Goal: Check status: Check status

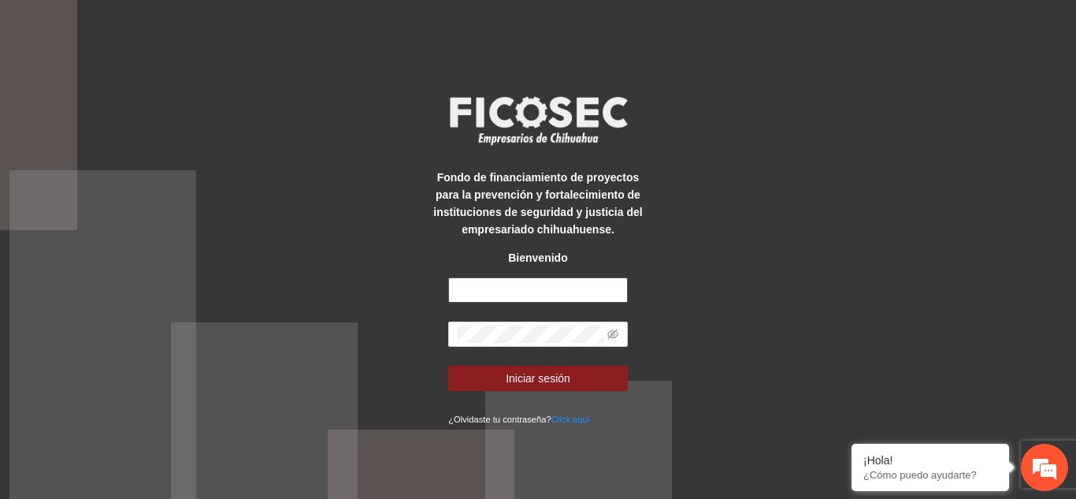
click at [575, 294] on input "text" at bounding box center [538, 289] width 180 height 25
paste input "**********"
type input "**********"
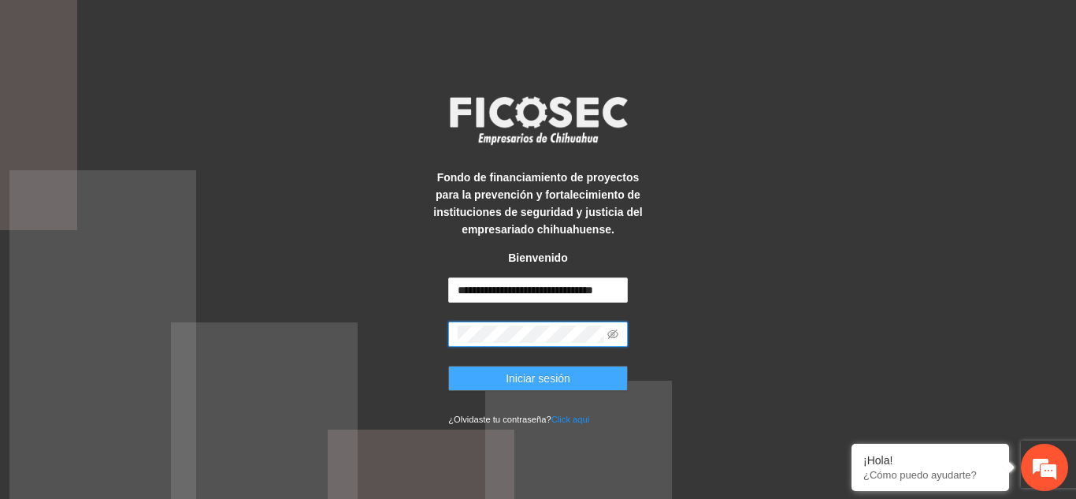
click at [589, 374] on button "Iniciar sesión" at bounding box center [538, 377] width 180 height 25
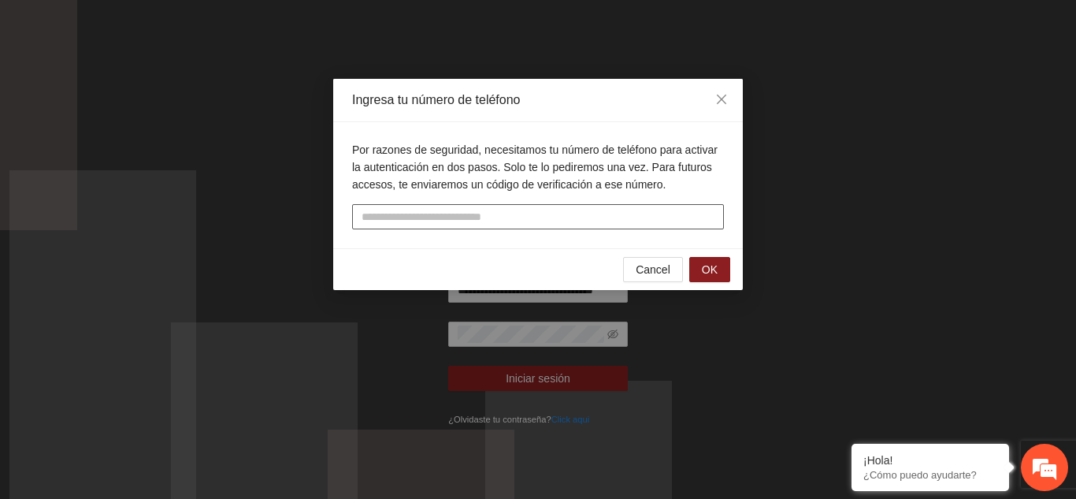
click at [449, 221] on input "tel" at bounding box center [538, 216] width 372 height 25
type input "**********"
click at [701, 269] on button "OK" at bounding box center [709, 269] width 41 height 25
click at [613, 218] on input "text" at bounding box center [538, 216] width 372 height 25
type input "******"
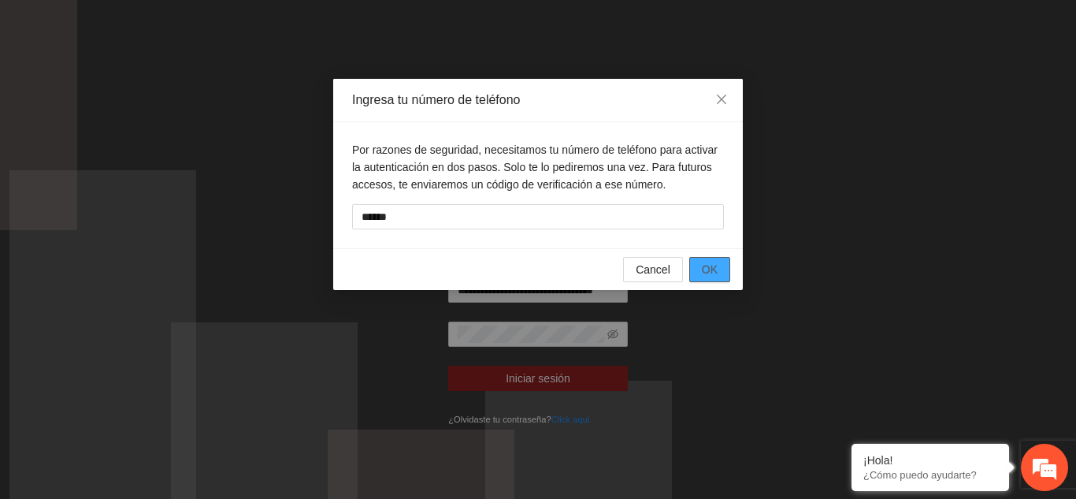
click at [701, 270] on button "OK" at bounding box center [709, 269] width 41 height 25
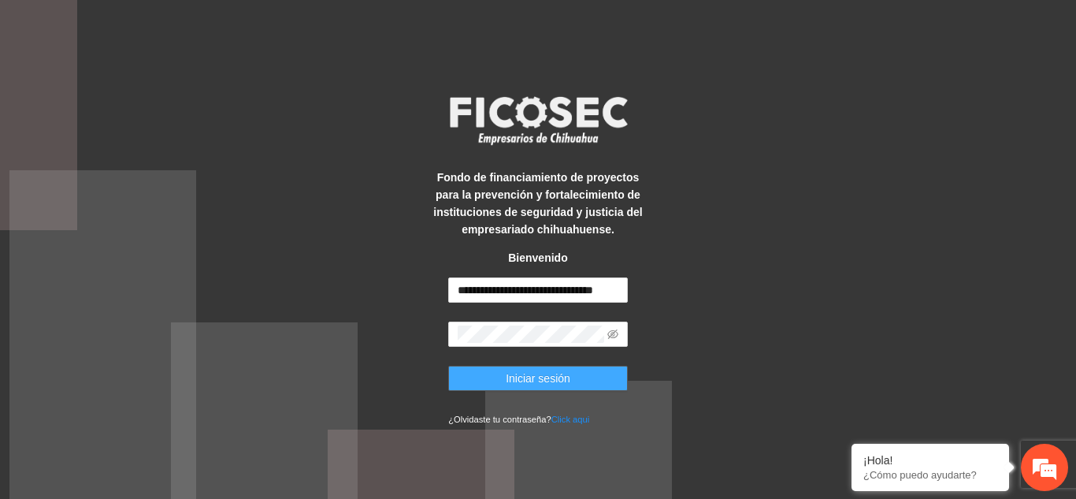
click at [610, 373] on button "Iniciar sesión" at bounding box center [538, 377] width 180 height 25
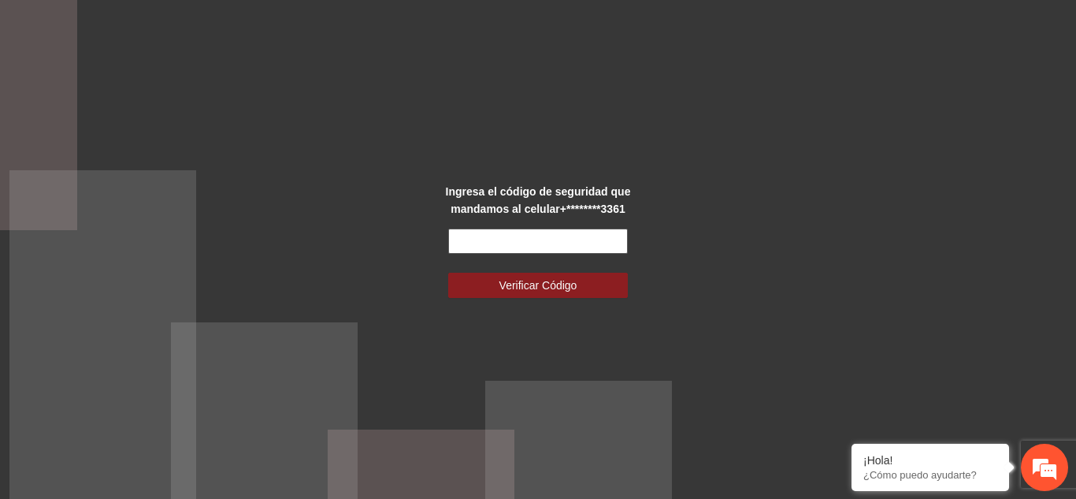
click at [598, 238] on input "text" at bounding box center [538, 240] width 180 height 25
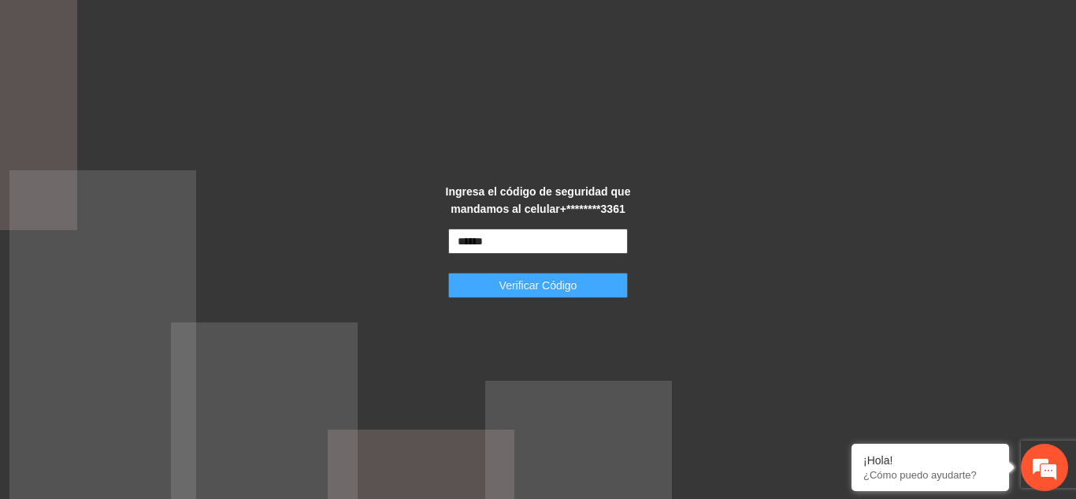
type input "******"
click at [595, 276] on button "Verificar Código" at bounding box center [538, 285] width 180 height 25
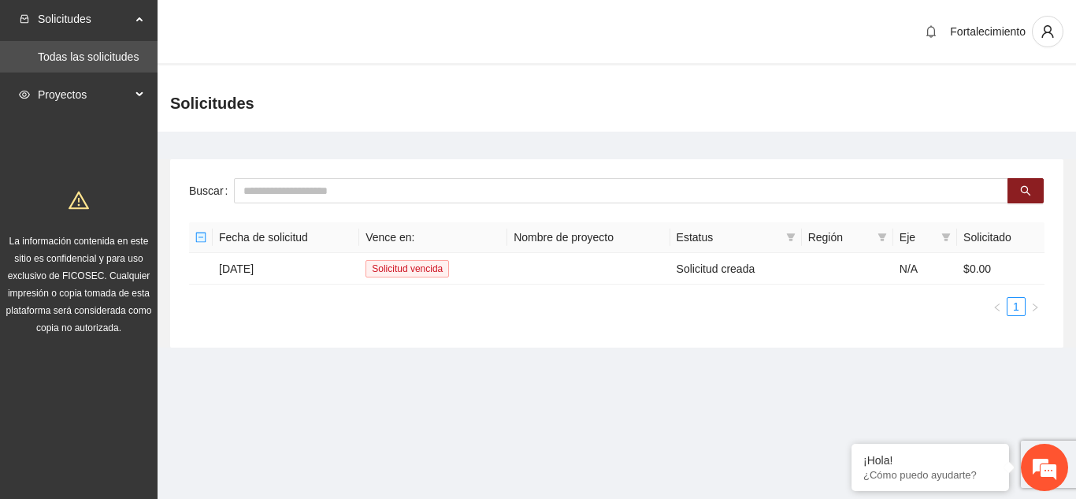
click at [85, 95] on span "Proyectos" at bounding box center [84, 95] width 93 height 32
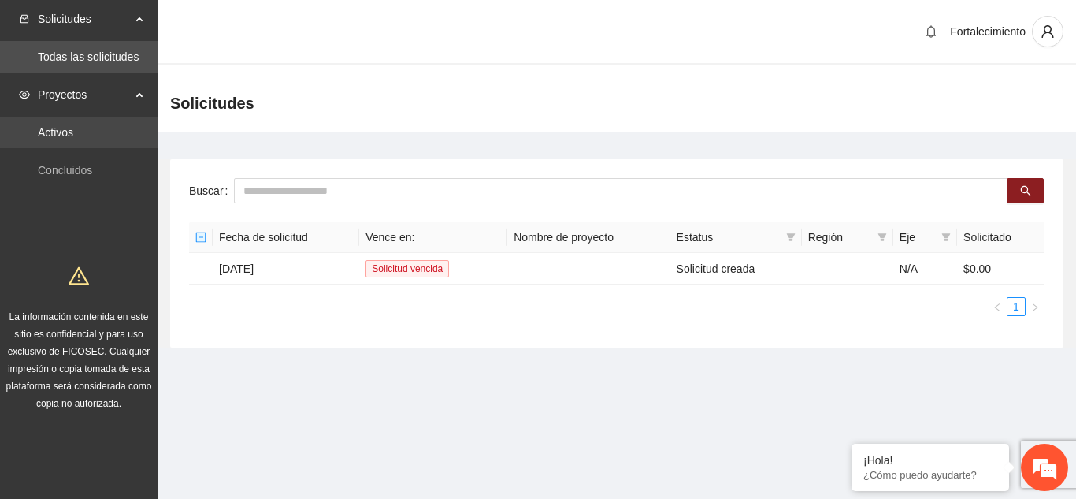
click at [73, 136] on link "Activos" at bounding box center [55, 132] width 35 height 13
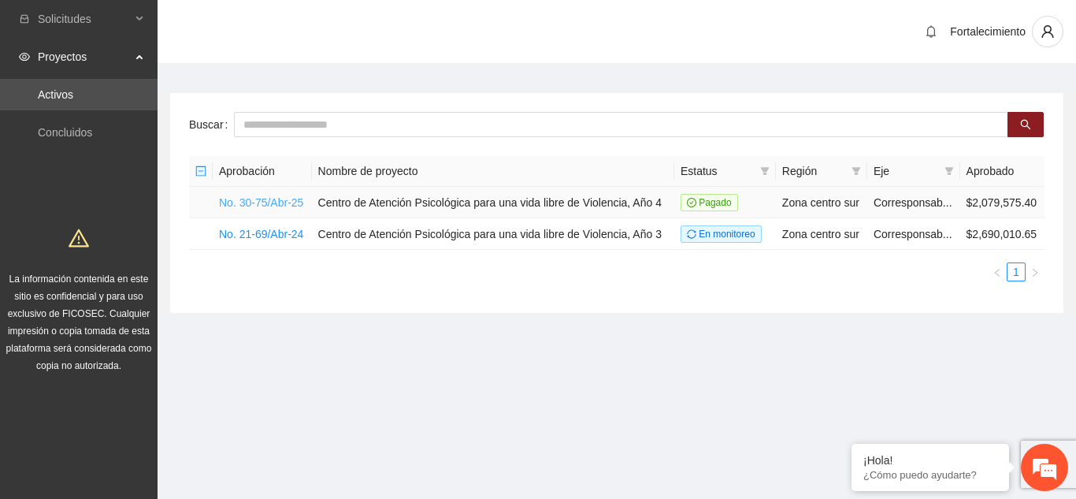
click at [288, 205] on link "No. 30-75/Abr-25" at bounding box center [261, 202] width 84 height 13
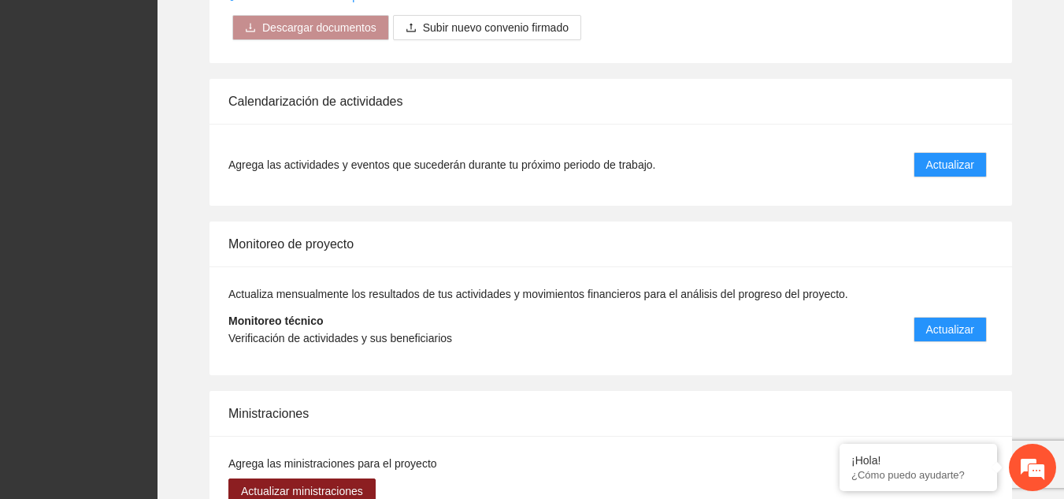
scroll to position [1147, 0]
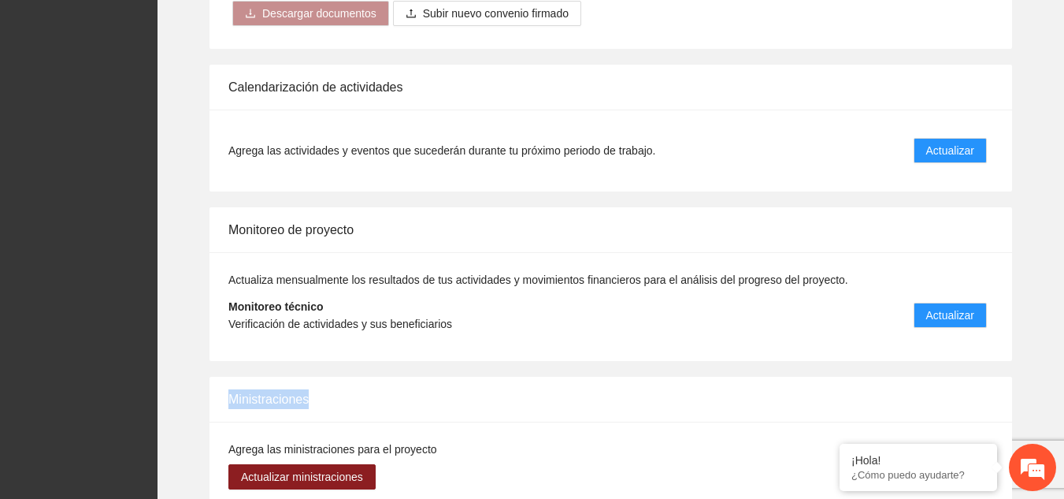
drag, startPoint x: 1062, startPoint y: 350, endPoint x: 1063, endPoint y: 376, distance: 26.0
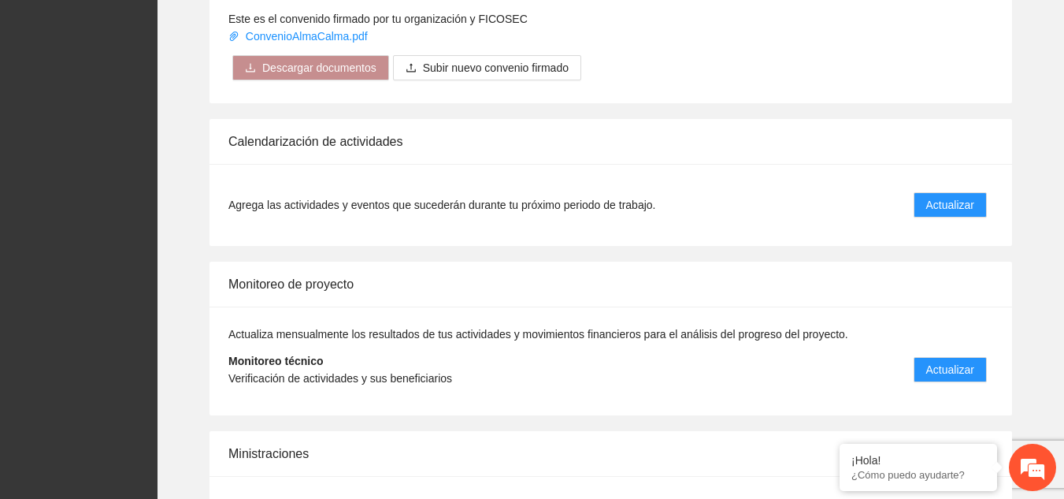
scroll to position [1089, 0]
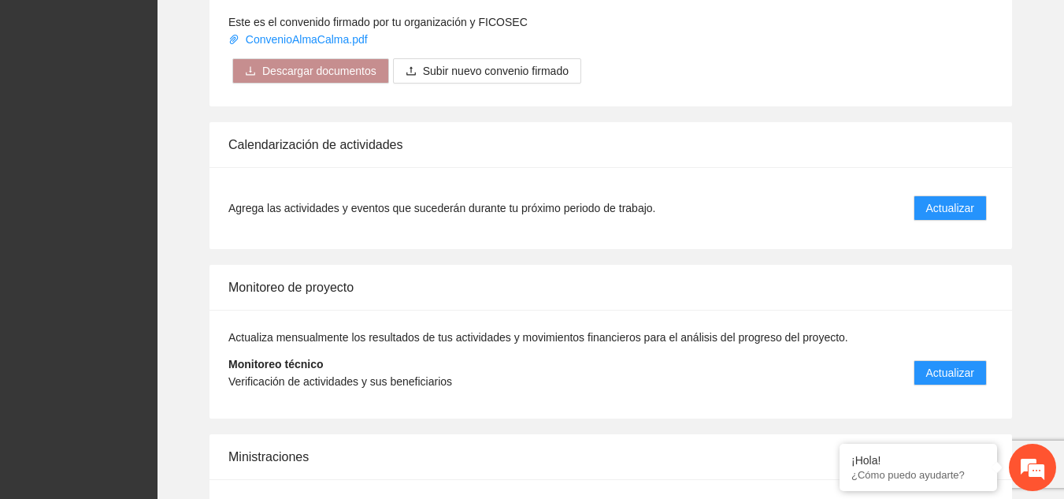
click at [326, 146] on div "Calendarización de actividades" at bounding box center [610, 144] width 765 height 45
click at [324, 33] on link "ConvenioAlmaCalma.pdf" at bounding box center [299, 39] width 143 height 13
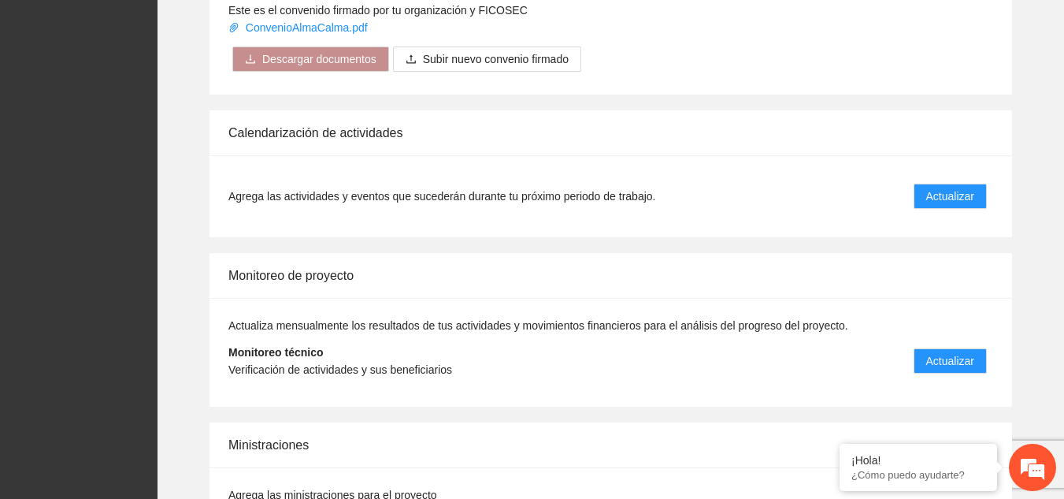
scroll to position [1104, 0]
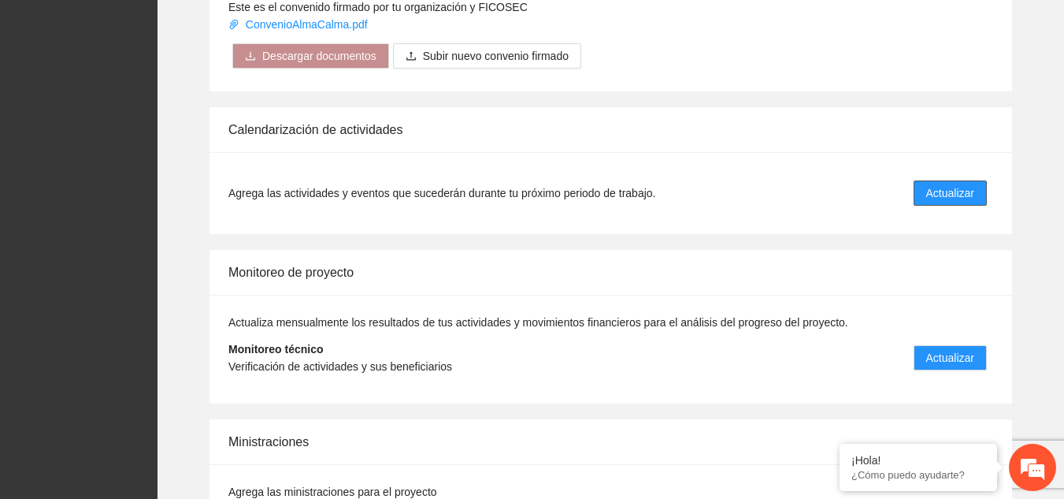
click at [922, 194] on button "Actualizar" at bounding box center [950, 192] width 73 height 25
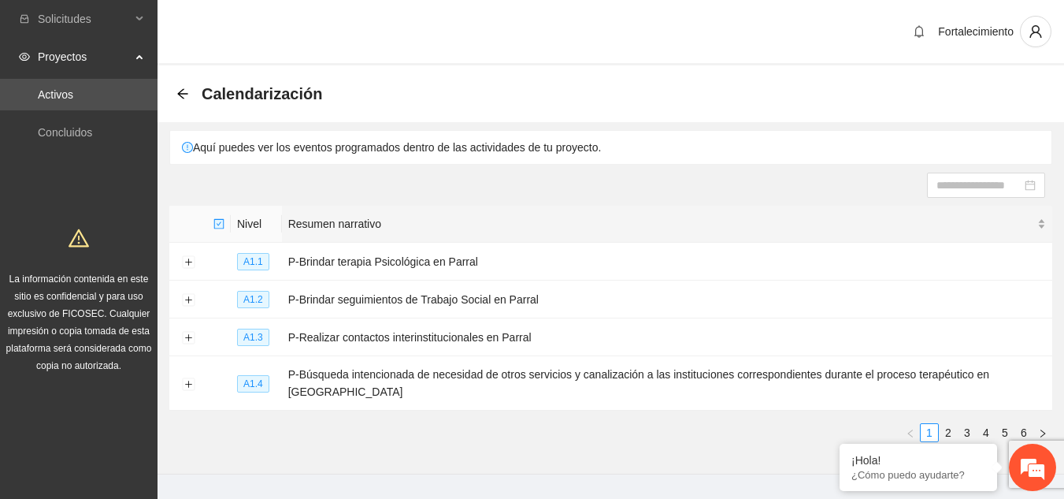
click at [359, 224] on span "Resumen narrativo" at bounding box center [661, 223] width 746 height 17
click at [356, 231] on span "Resumen narrativo" at bounding box center [661, 223] width 746 height 17
click at [381, 333] on td "P-Realizar contactos interinstitucionales en Parral" at bounding box center [667, 337] width 770 height 38
click at [362, 232] on span "Resumen narrativo" at bounding box center [661, 223] width 746 height 17
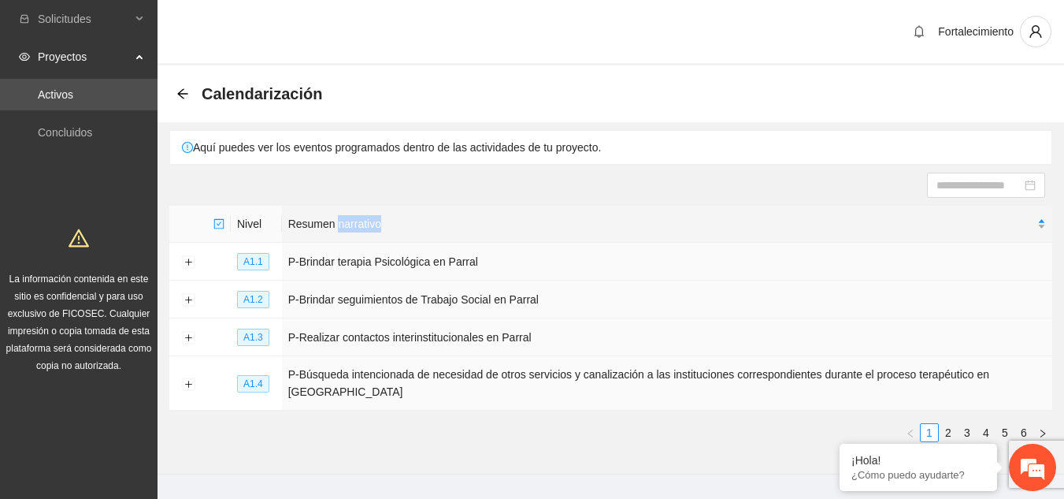
click at [362, 232] on span "Resumen narrativo" at bounding box center [661, 223] width 746 height 17
click at [261, 224] on th "Nivel" at bounding box center [256, 224] width 51 height 37
click at [219, 220] on icon "check-square" at bounding box center [219, 224] width 8 height 8
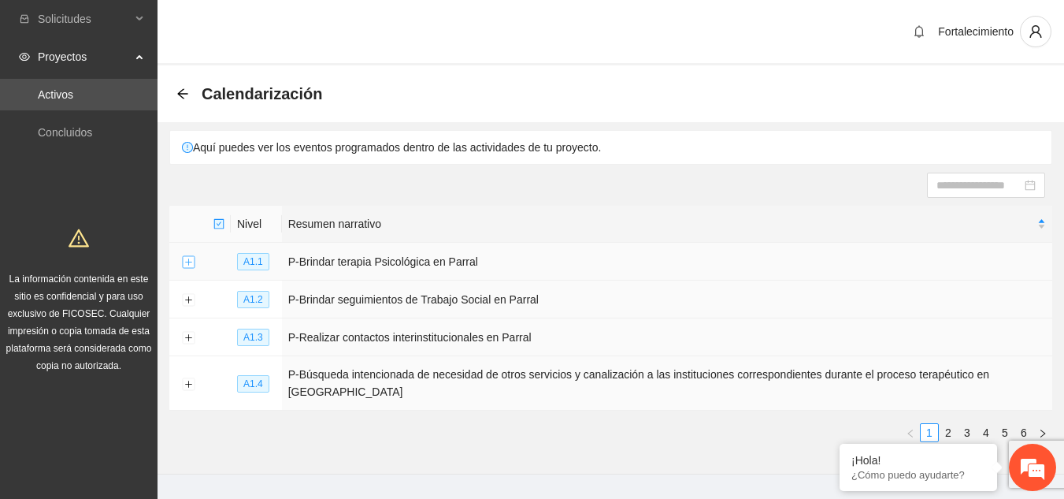
click at [189, 261] on button "Expand row" at bounding box center [188, 262] width 13 height 13
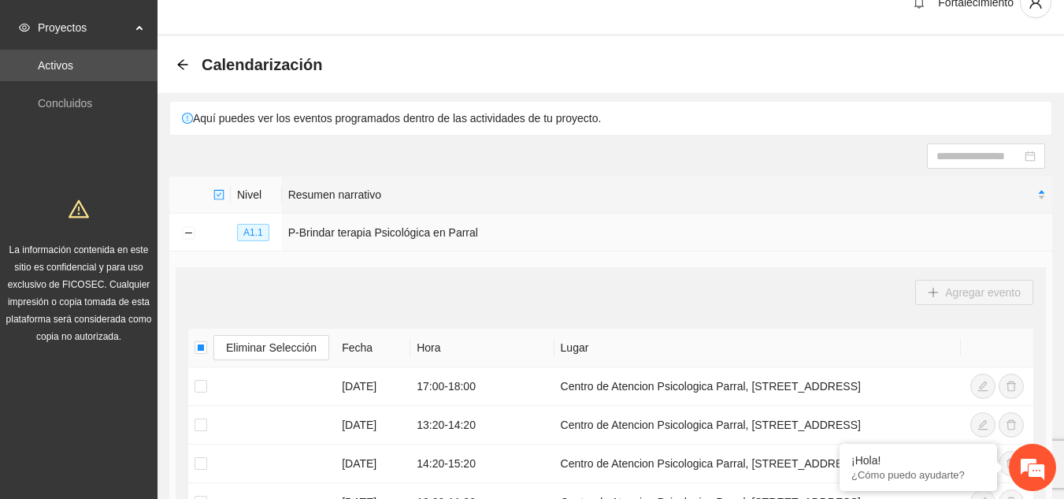
scroll to position [20, 0]
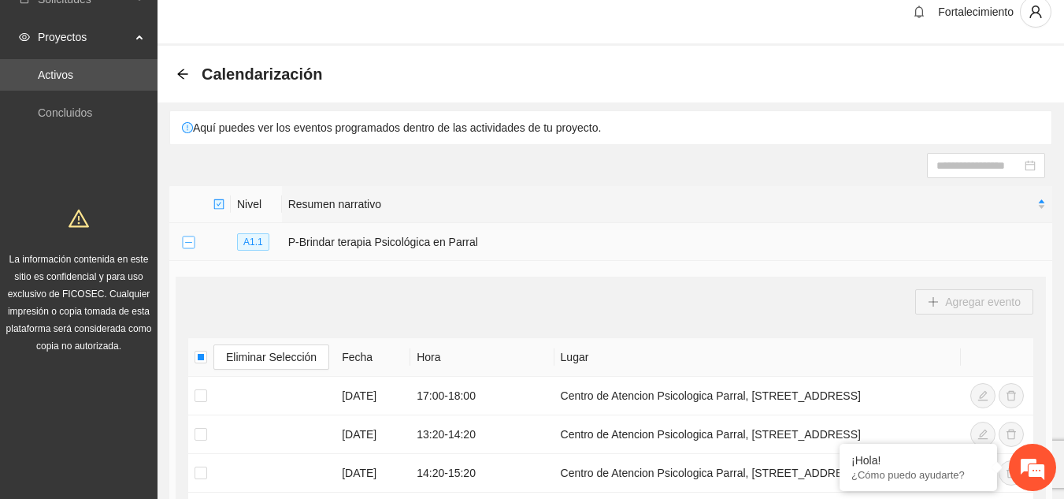
click at [195, 241] on button "Collapse row" at bounding box center [188, 242] width 13 height 13
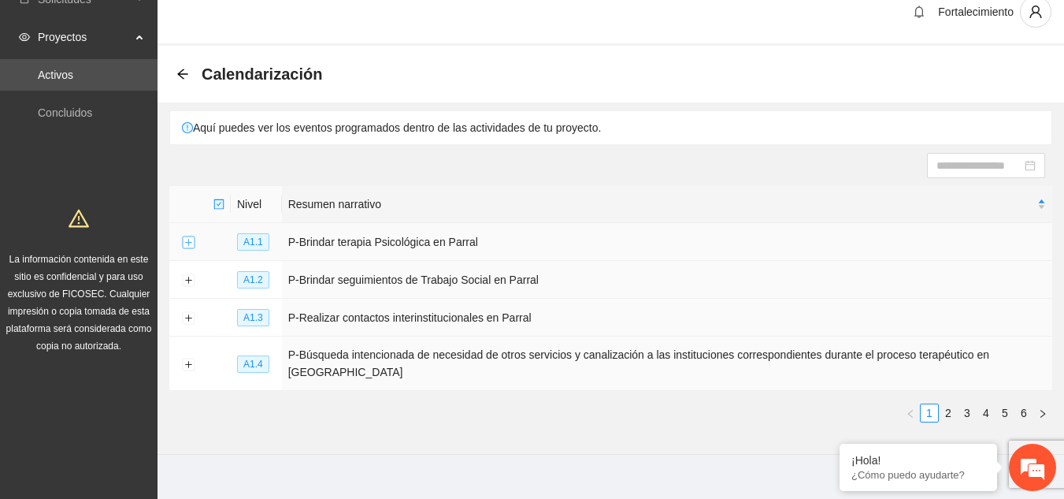
scroll to position [19, 0]
click at [183, 70] on icon "arrow-left" at bounding box center [182, 75] width 13 height 13
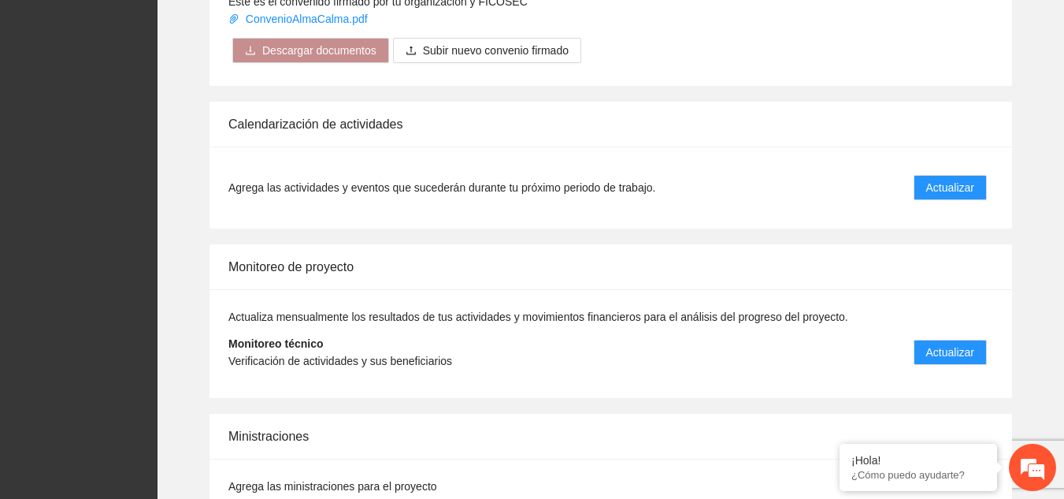
scroll to position [1118, 0]
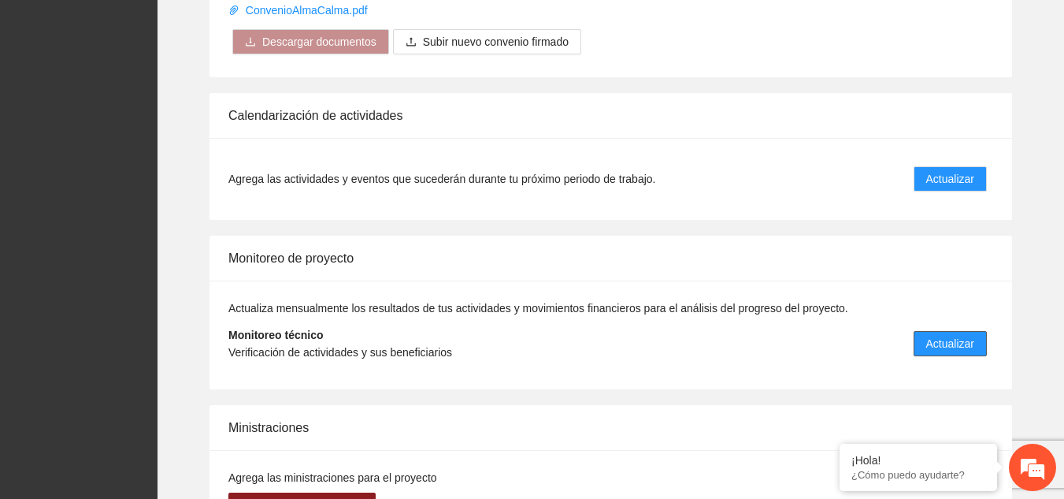
click at [942, 341] on span "Actualizar" at bounding box center [950, 343] width 48 height 17
click at [955, 347] on span "Actualizar" at bounding box center [950, 343] width 48 height 17
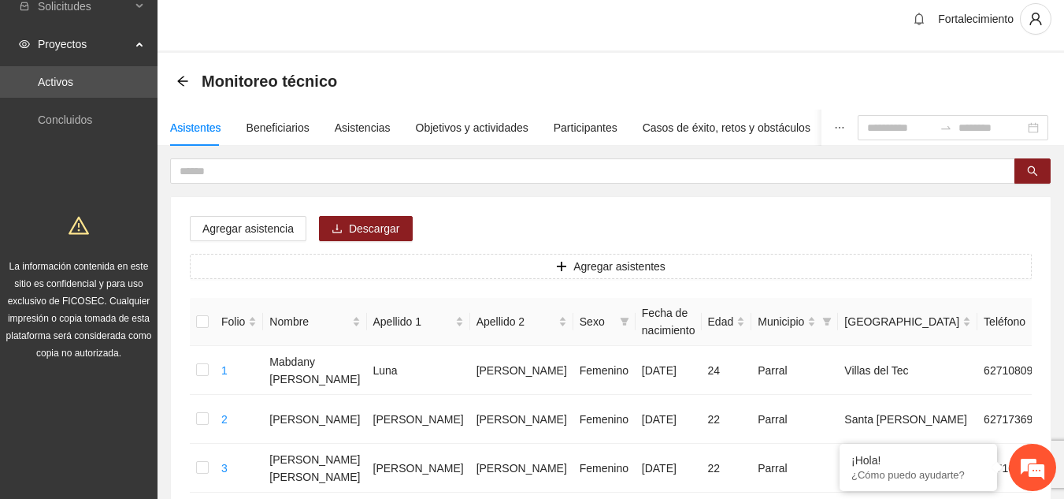
scroll to position [18, 0]
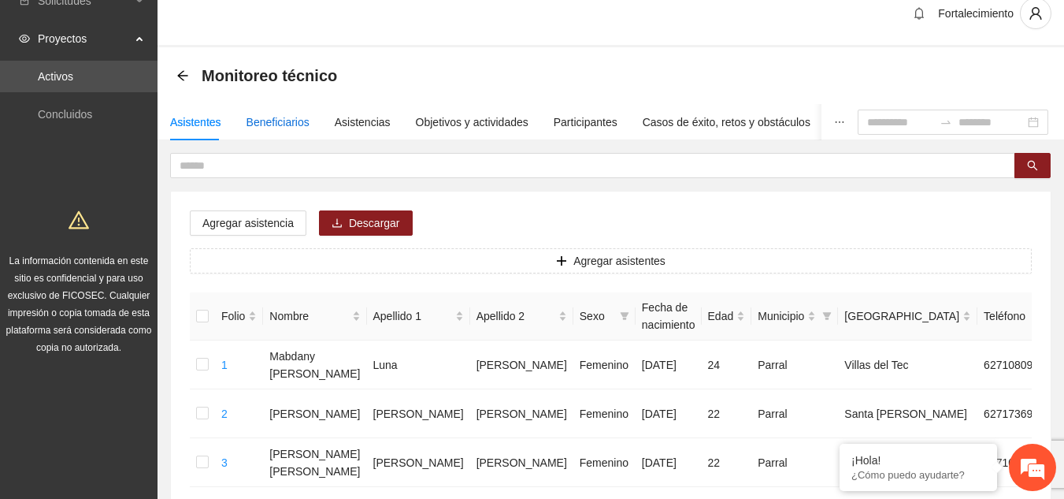
click at [259, 118] on div "Beneficiarios" at bounding box center [278, 121] width 63 height 17
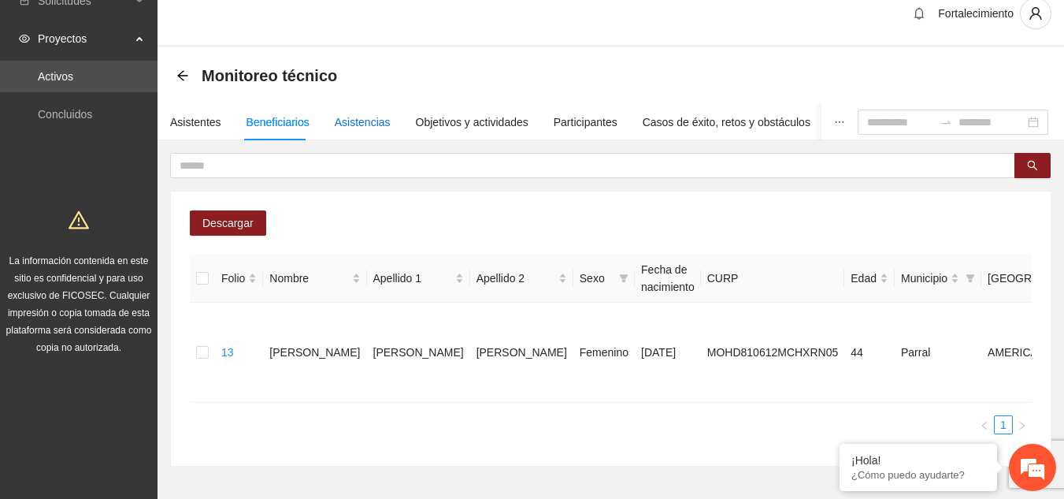
click at [358, 125] on div "Asistencias" at bounding box center [363, 121] width 56 height 17
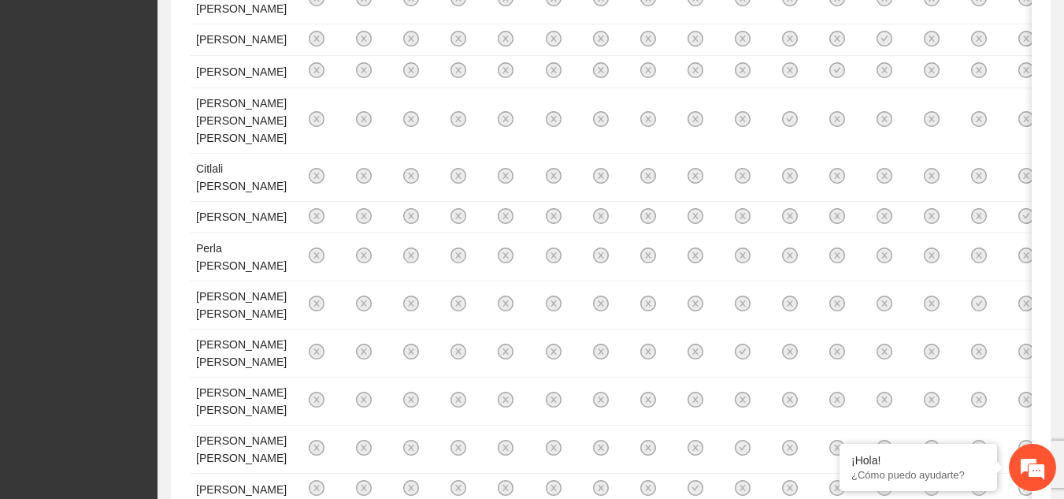
scroll to position [0, 0]
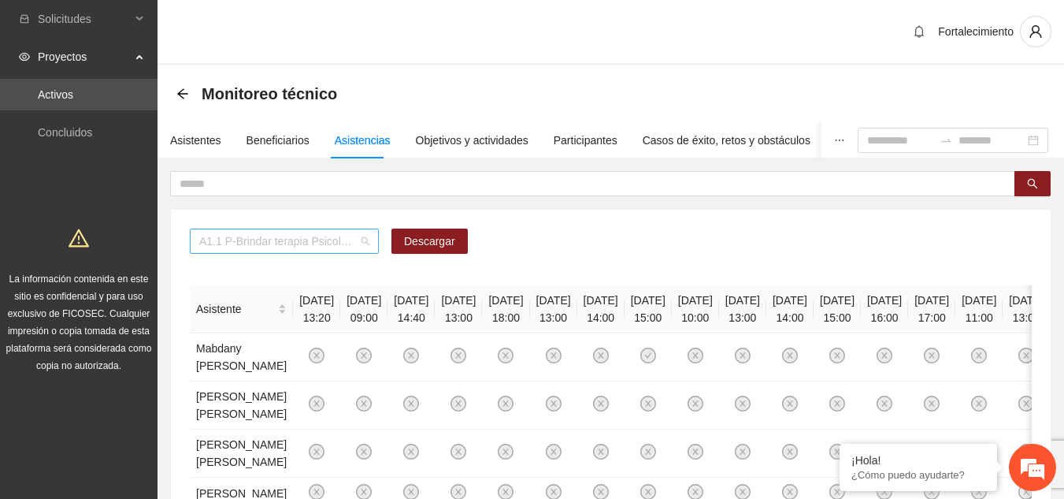
click at [368, 247] on span "A1.1 P-Brindar terapia Psicológica en Parral" at bounding box center [284, 241] width 170 height 24
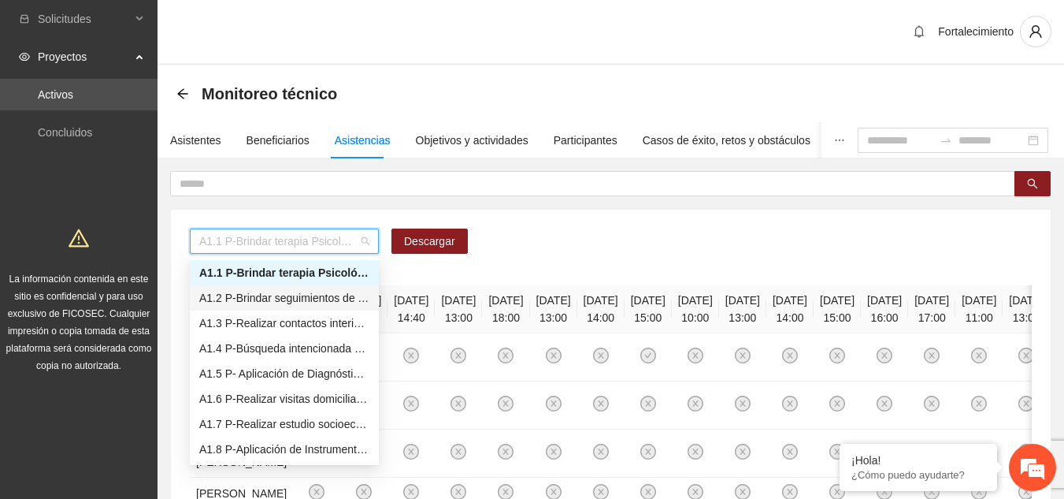
click at [349, 296] on div "A1.2 P-Brindar seguimientos de Trabajo Social en Parral" at bounding box center [284, 297] width 170 height 17
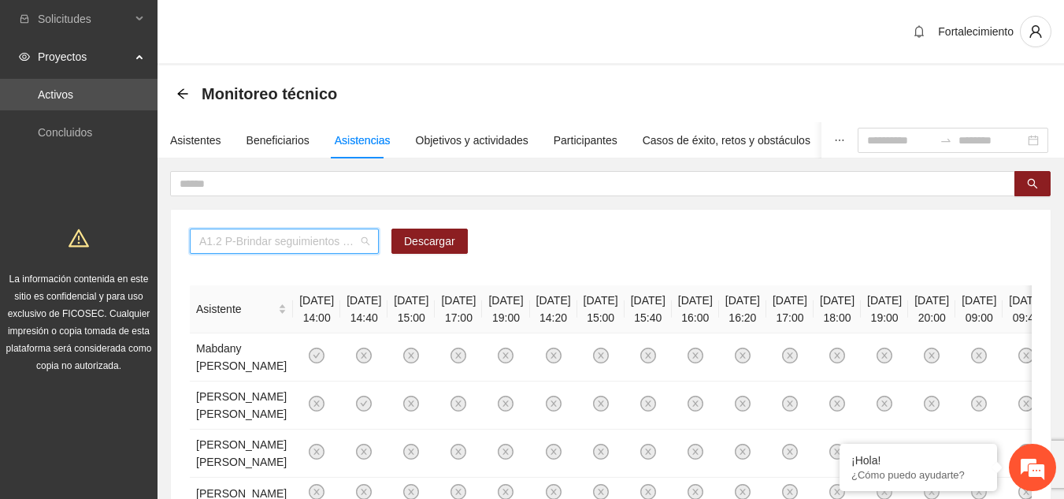
click at [364, 243] on span "A1.2 P-Brindar seguimientos de Trabajo Social en Parral" at bounding box center [284, 241] width 170 height 24
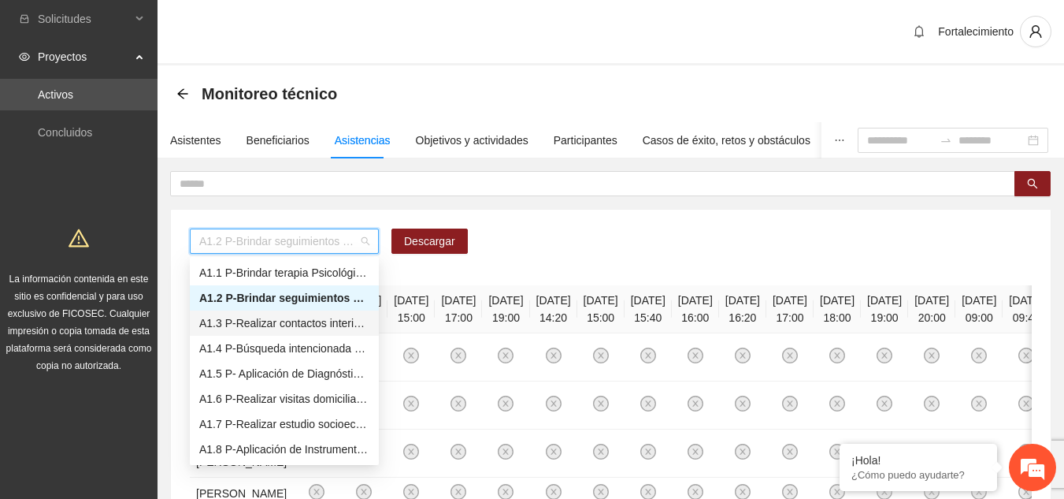
click at [345, 316] on div "A1.3 P-Realizar contactos interinstitucionales en Parral" at bounding box center [284, 322] width 170 height 17
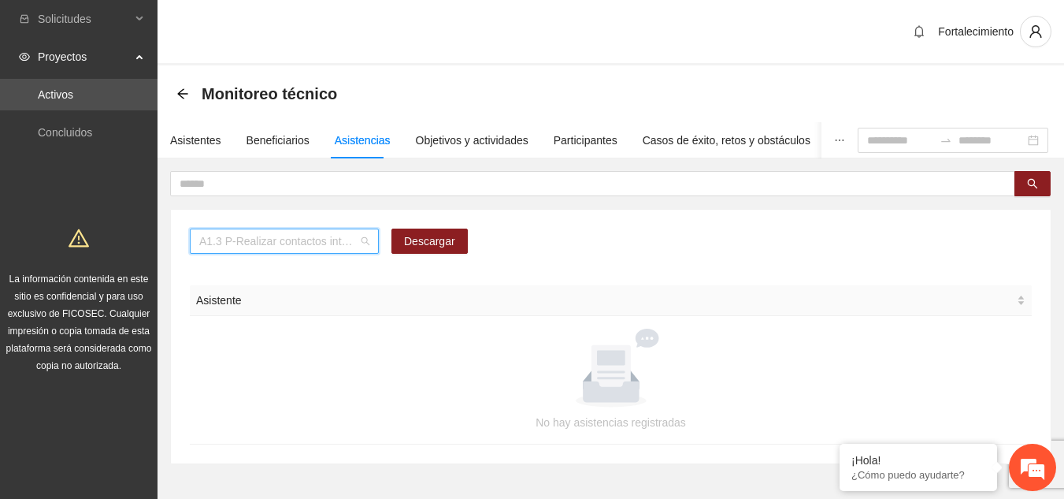
click at [360, 248] on span "A1.3 P-Realizar contactos interinstitucionales en Parral" at bounding box center [284, 241] width 170 height 24
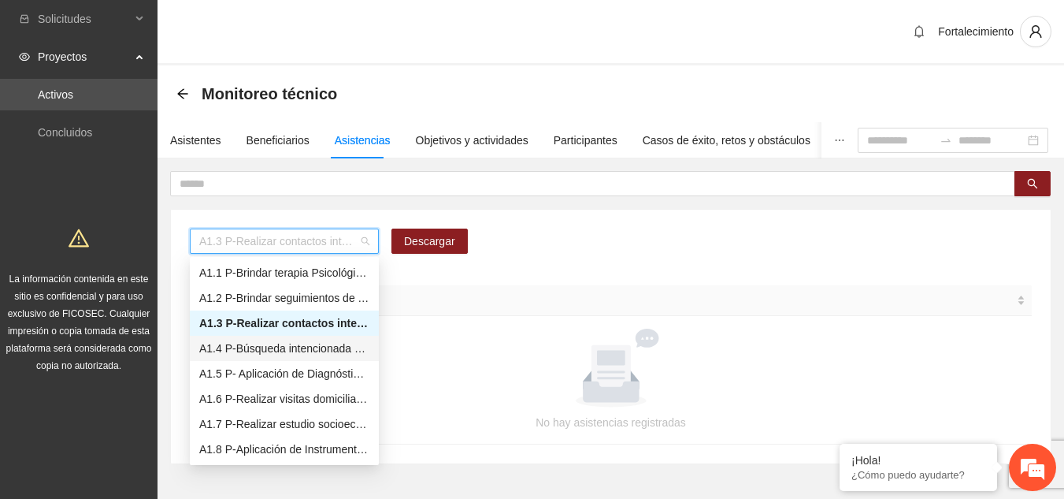
click at [335, 345] on div "A1.4 P-Búsqueda intencionada de necesidad de otros servicios y canalización a l…" at bounding box center [284, 347] width 170 height 17
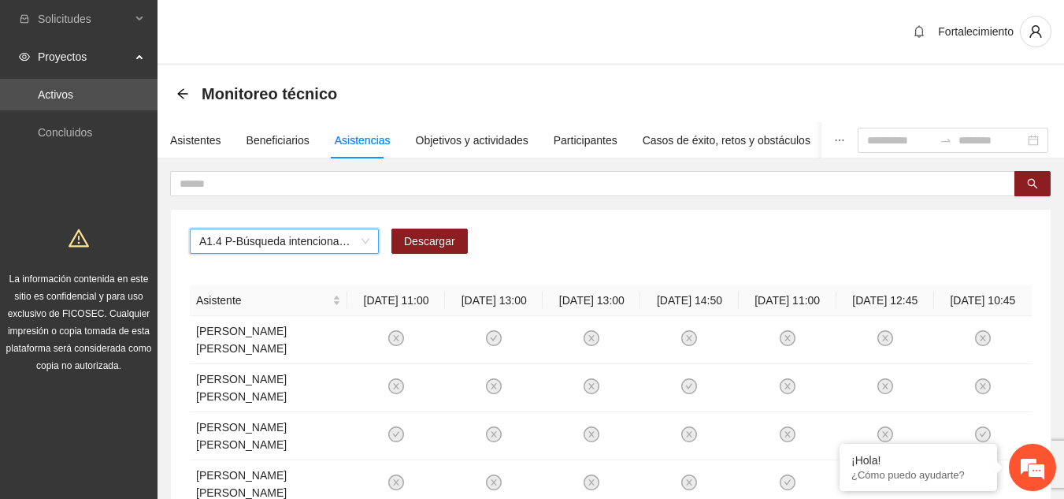
click at [360, 243] on span "A1.4 P-Búsqueda intencionada de necesidad de otros servicios y canalización a l…" at bounding box center [284, 241] width 170 height 24
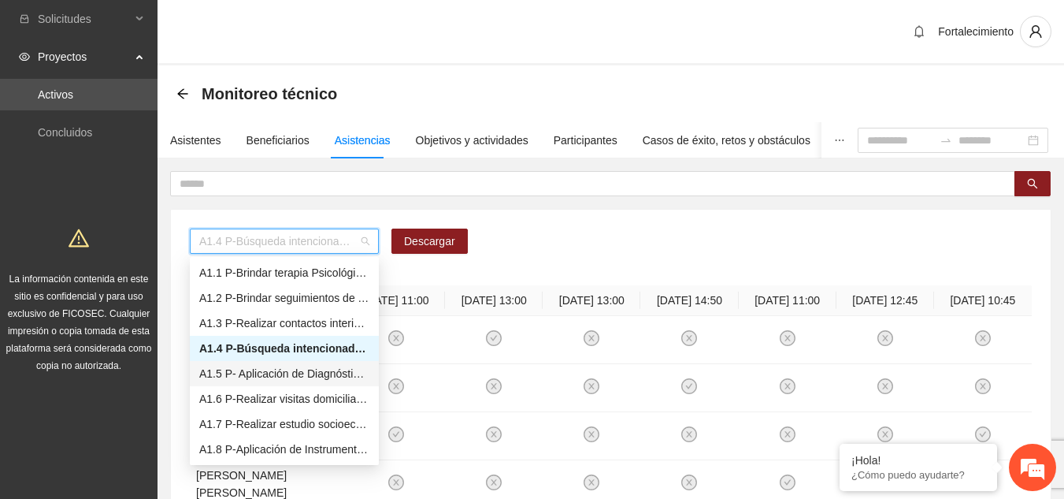
click at [327, 380] on div "A1.5 P- Aplicación de Diagnósticos - Parral" at bounding box center [284, 373] width 170 height 17
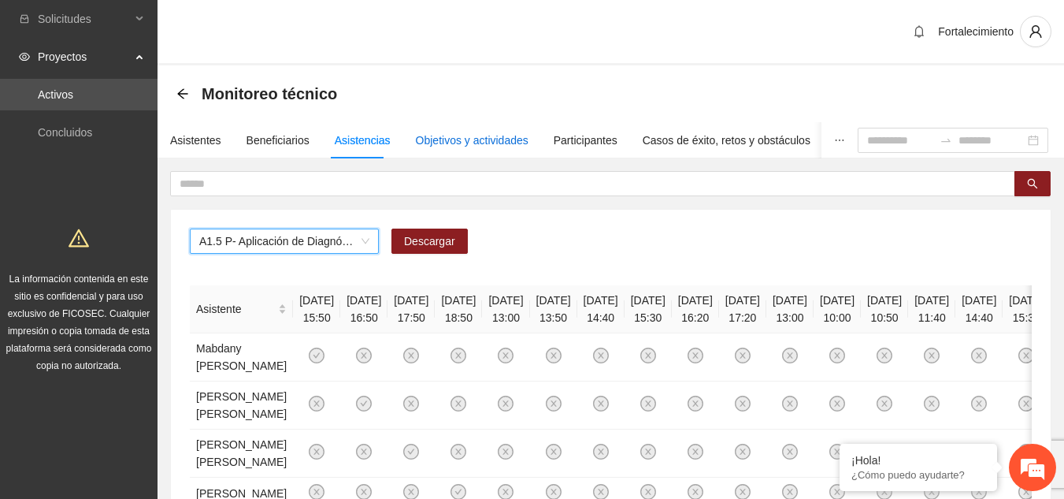
click at [488, 143] on div "Objetivos y actividades" at bounding box center [472, 140] width 113 height 17
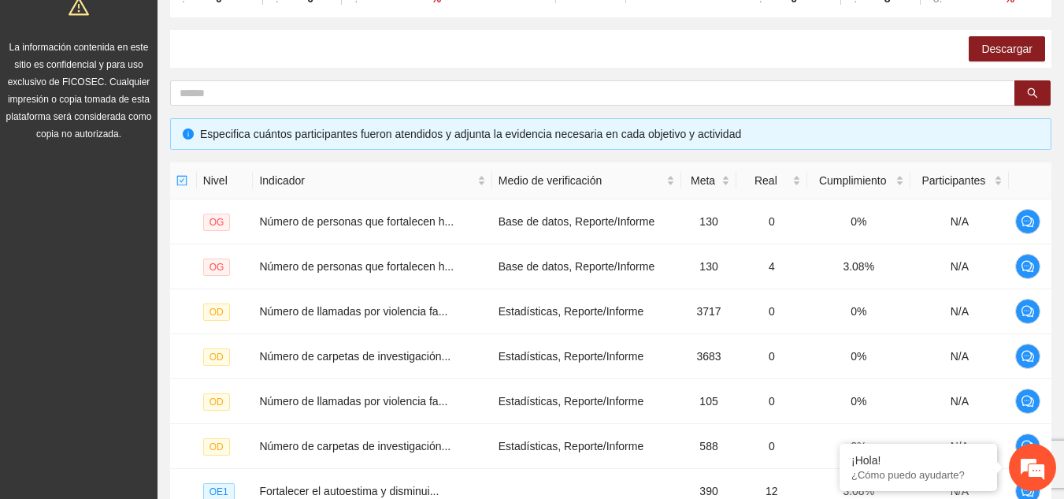
scroll to position [204, 0]
